Goal: Information Seeking & Learning: Find specific fact

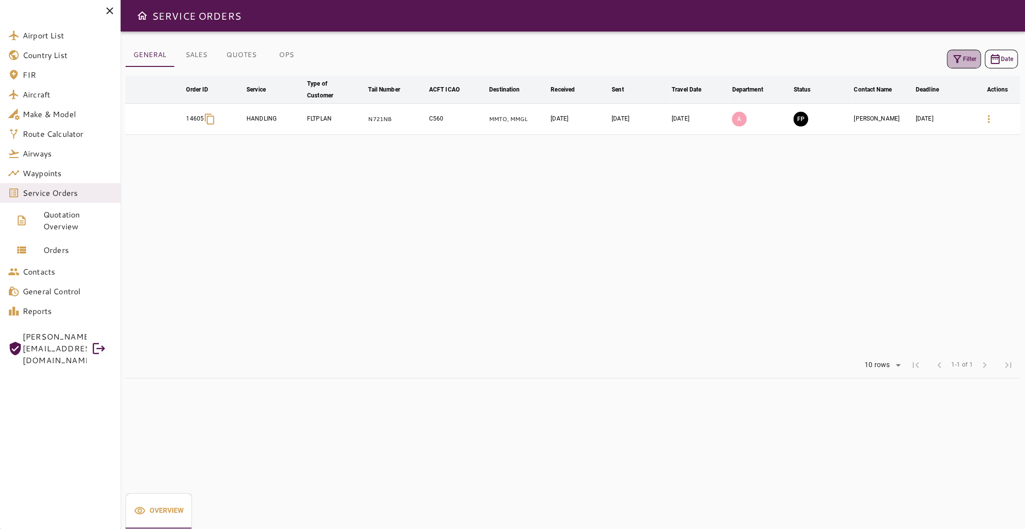
click at [953, 55] on icon "button" at bounding box center [957, 59] width 12 height 12
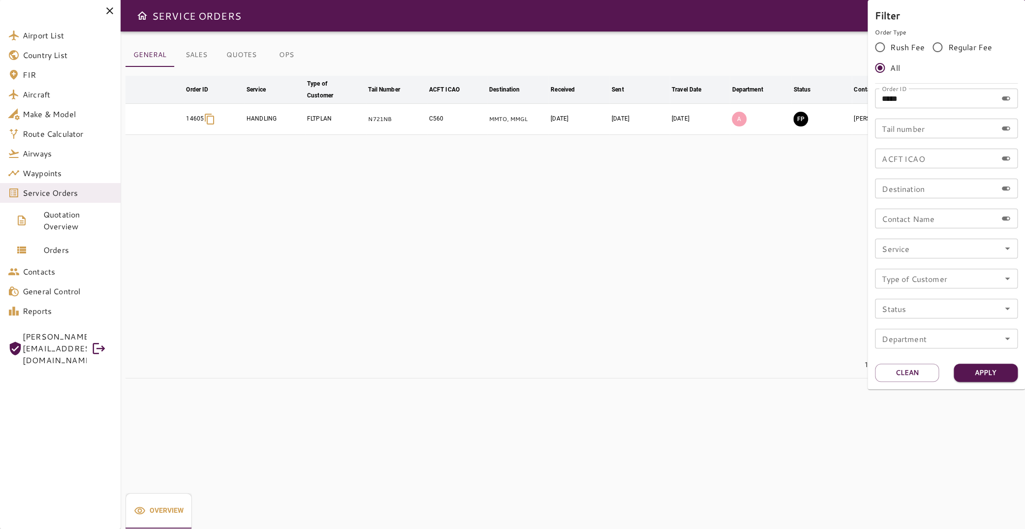
drag, startPoint x: 915, startPoint y: 97, endPoint x: 759, endPoint y: 109, distance: 156.9
click at [875, 108] on input "*****" at bounding box center [936, 99] width 122 height 20
click at [967, 128] on input "Tail number" at bounding box center [936, 129] width 122 height 20
type input "******"
click at [974, 378] on button "Apply" at bounding box center [986, 373] width 64 height 18
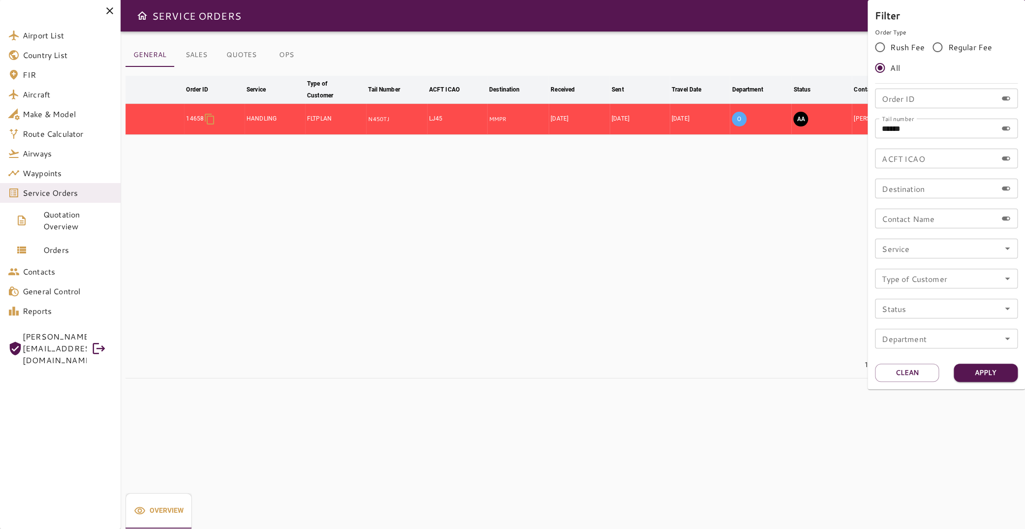
click at [313, 227] on div at bounding box center [512, 264] width 1025 height 529
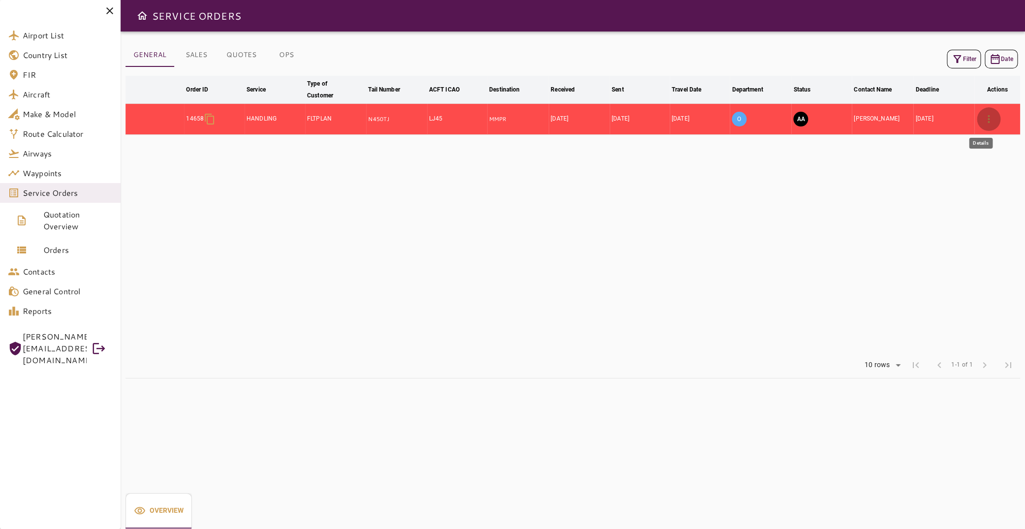
click at [983, 118] on icon "button" at bounding box center [989, 119] width 12 height 12
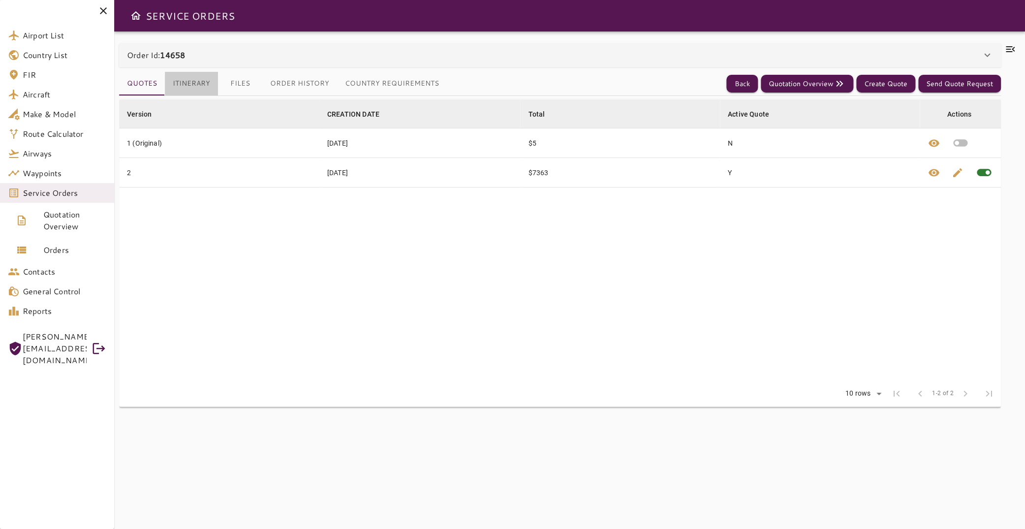
click at [189, 86] on button "Itinerary" at bounding box center [191, 84] width 53 height 24
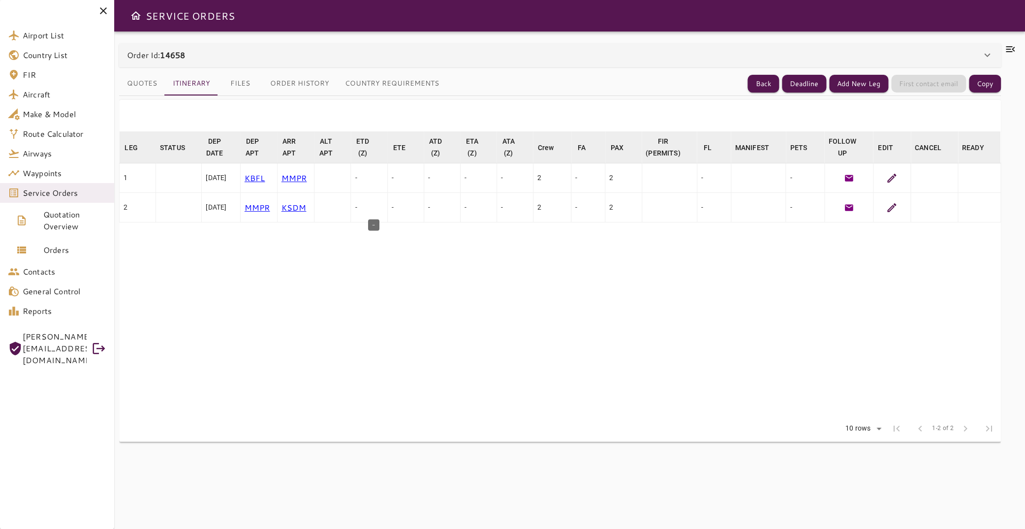
click at [367, 232] on table "LEG arrow_downward STATUS arrow_downward DEP DATE arrow_downward DEP APT arrow_…" at bounding box center [560, 273] width 882 height 285
click at [262, 283] on table "LEG arrow_downward STATUS arrow_downward DEP DATE arrow_downward DEP APT arrow_…" at bounding box center [560, 273] width 882 height 285
click at [243, 81] on button "Files" at bounding box center [240, 84] width 44 height 24
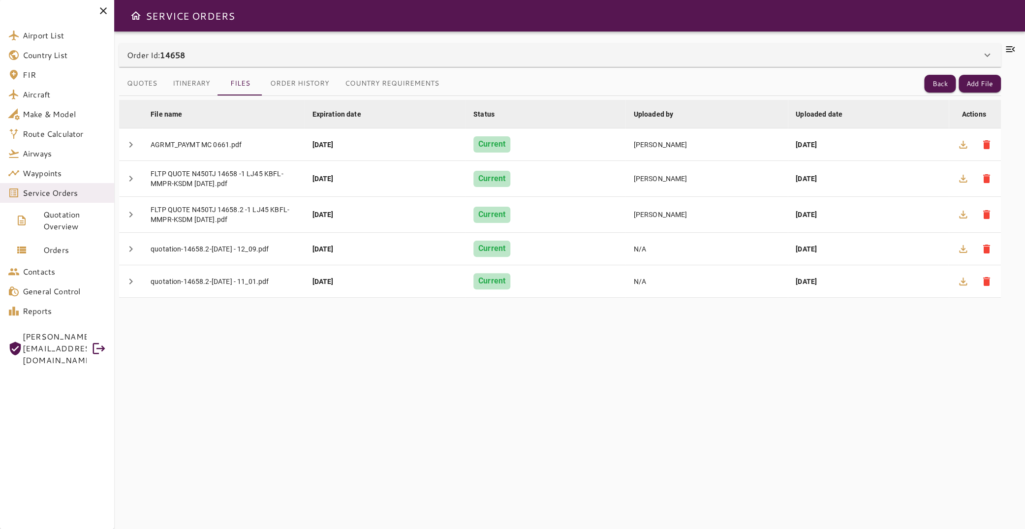
click at [1005, 46] on icon at bounding box center [1011, 49] width 12 height 12
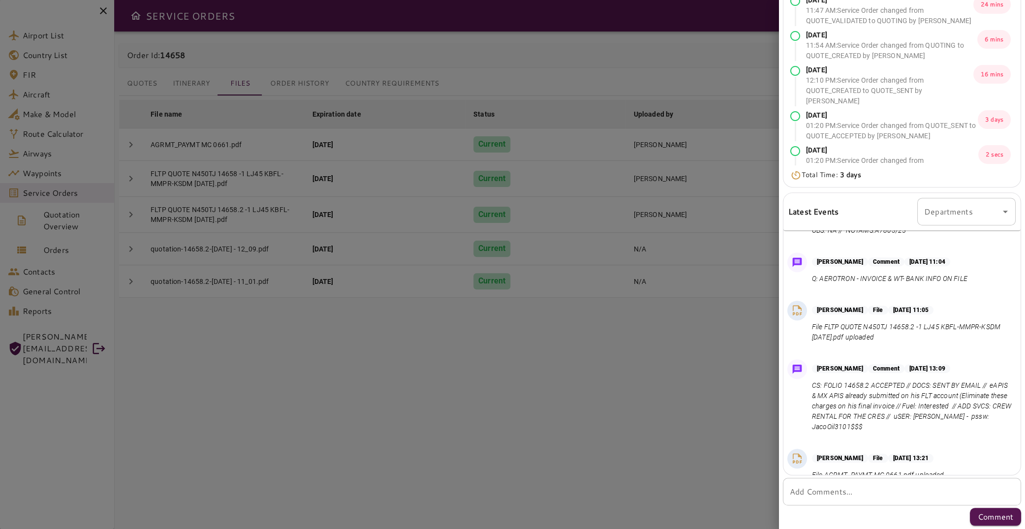
scroll to position [460, 0]
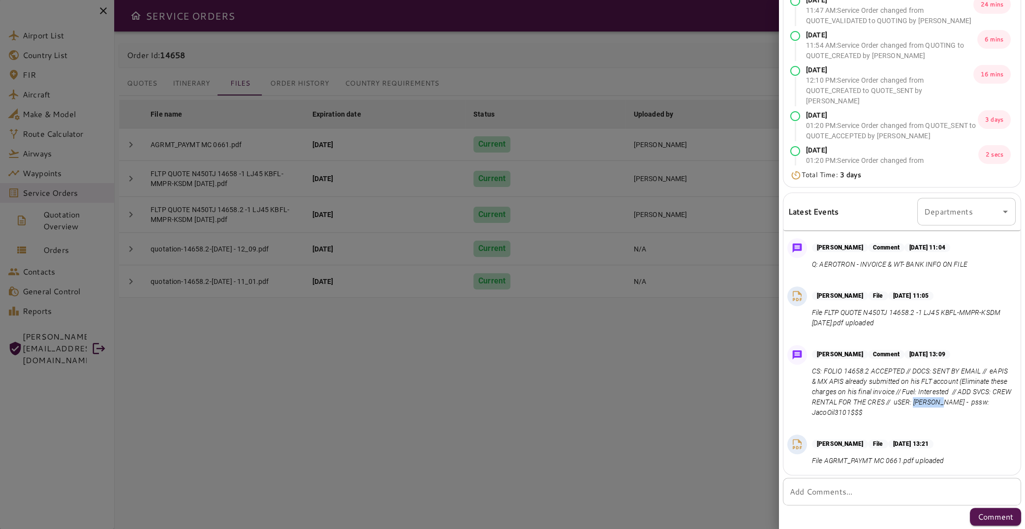
drag, startPoint x: 831, startPoint y: 411, endPoint x: 862, endPoint y: 413, distance: 30.6
click at [862, 413] on p "CS: FOLIO 14658.2 ACCEPTED // DOCS: SENT BY EMAIL // eAPIS & MX APIS already su…" at bounding box center [912, 392] width 200 height 52
copy p "[PERSON_NAME]"
drag, startPoint x: 887, startPoint y: 413, endPoint x: 925, endPoint y: 426, distance: 40.0
click at [925, 426] on div "[PERSON_NAME] Comment [DATE] 13:09 CS: FOLIO 14658.2 ACCEPTED // DOCS: SENT BY …" at bounding box center [902, 384] width 237 height 86
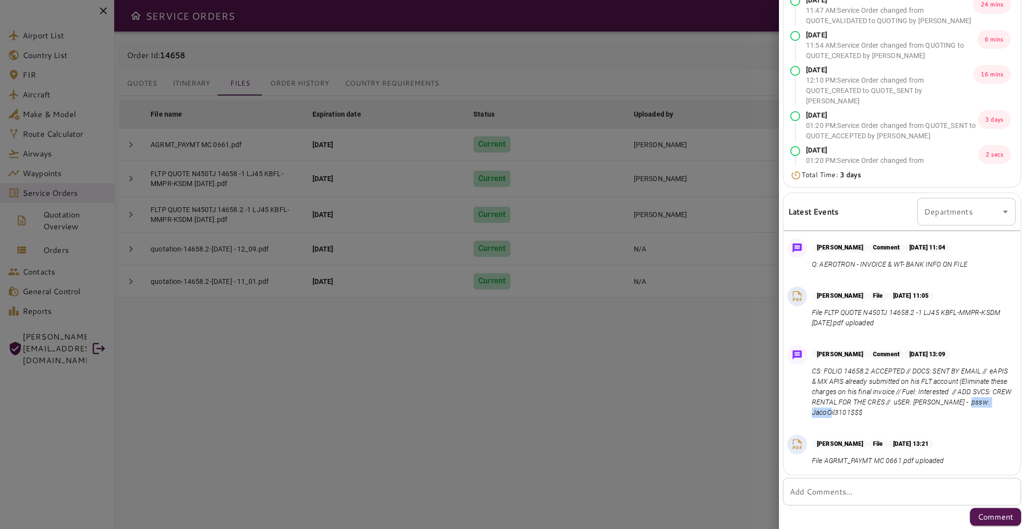
copy p "JacoOil3101"
click at [910, 413] on p "CS: FOLIO 14658.2 ACCEPTED // DOCS: SENT BY EMAIL // eAPIS & MX APIS already su…" at bounding box center [912, 392] width 200 height 52
drag, startPoint x: 888, startPoint y: 412, endPoint x: 937, endPoint y: 412, distance: 48.7
click at [937, 412] on p "CS: FOLIO 14658.2 ACCEPTED // DOCS: SENT BY EMAIL // eAPIS & MX APIS already su…" at bounding box center [912, 392] width 200 height 52
copy p "JacoOil3101$$$"
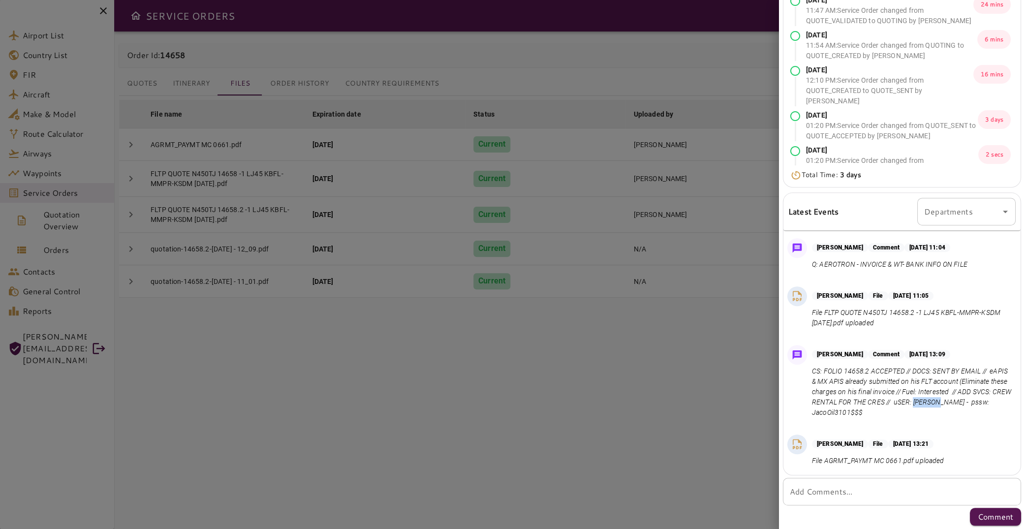
drag, startPoint x: 831, startPoint y: 410, endPoint x: 858, endPoint y: 413, distance: 27.3
click at [858, 413] on p "CS: FOLIO 14658.2 ACCEPTED // DOCS: SENT BY EMAIL // eAPIS & MX APIS already su…" at bounding box center [912, 392] width 200 height 52
copy p "[PERSON_NAME]"
drag, startPoint x: 889, startPoint y: 412, endPoint x: 911, endPoint y: 412, distance: 21.2
click at [911, 412] on p "CS: FOLIO 14658.2 ACCEPTED // DOCS: SENT BY EMAIL // eAPIS & MX APIS already su…" at bounding box center [912, 392] width 200 height 52
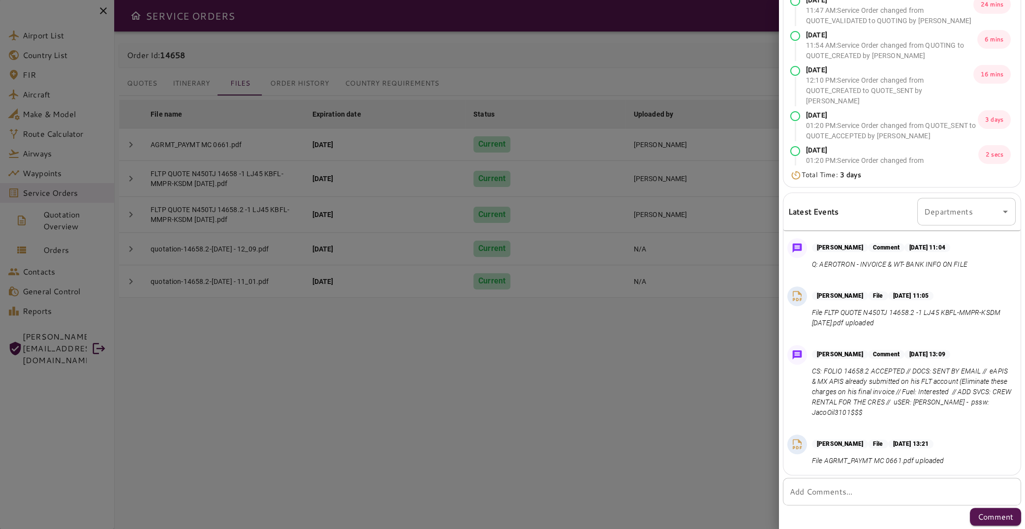
click at [889, 413] on p "CS: FOLIO 14658.2 ACCEPTED // DOCS: SENT BY EMAIL // eAPIS & MX APIS already su…" at bounding box center [912, 392] width 200 height 52
drag, startPoint x: 887, startPoint y: 413, endPoint x: 936, endPoint y: 412, distance: 48.7
click at [936, 412] on p "CS: FOLIO 14658.2 ACCEPTED // DOCS: SENT BY EMAIL // eAPIS & MX APIS already su…" at bounding box center [912, 392] width 200 height 52
copy p "JacoOil3101$$$"
drag, startPoint x: 813, startPoint y: 381, endPoint x: 881, endPoint y: 380, distance: 67.9
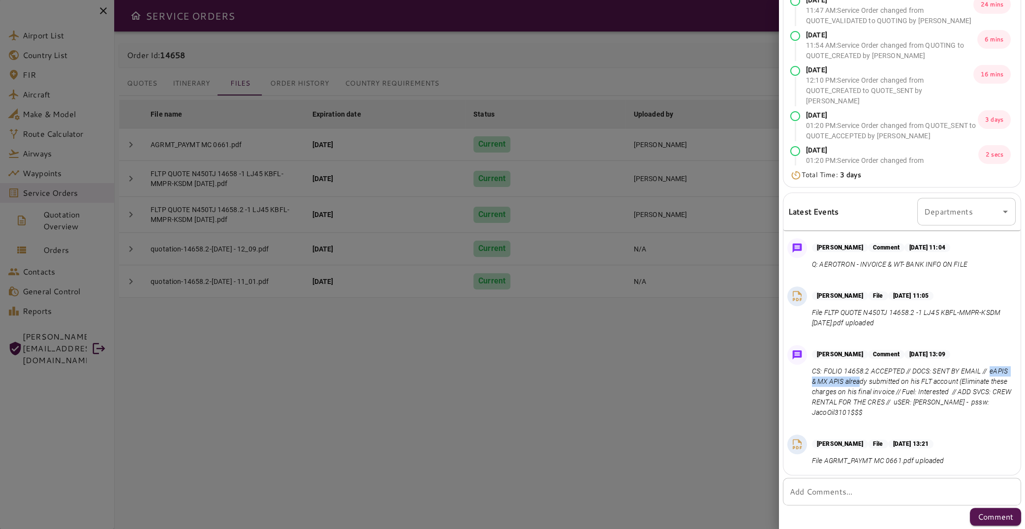
click at [881, 380] on p "CS: FOLIO 14658.2 ACCEPTED // DOCS: SENT BY EMAIL // eAPIS & MX APIS already su…" at bounding box center [912, 392] width 200 height 52
click at [847, 389] on p "CS: FOLIO 14658.2 ACCEPTED // DOCS: SENT BY EMAIL // eAPIS & MX APIS already su…" at bounding box center [912, 392] width 200 height 52
